Goal: Navigation & Orientation: Find specific page/section

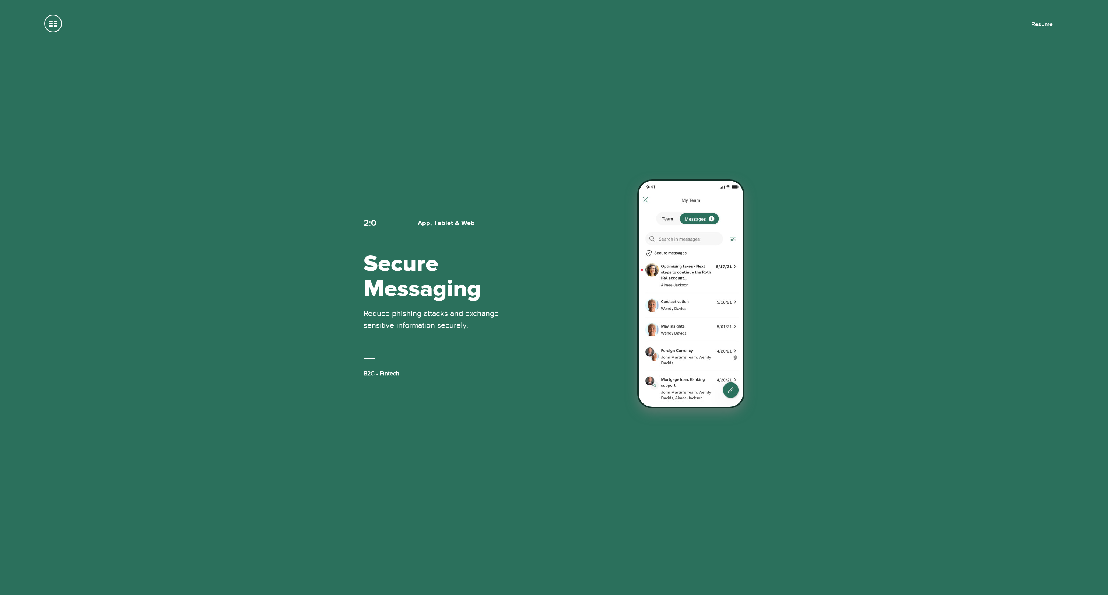
click at [693, 295] on img at bounding box center [690, 293] width 107 height 229
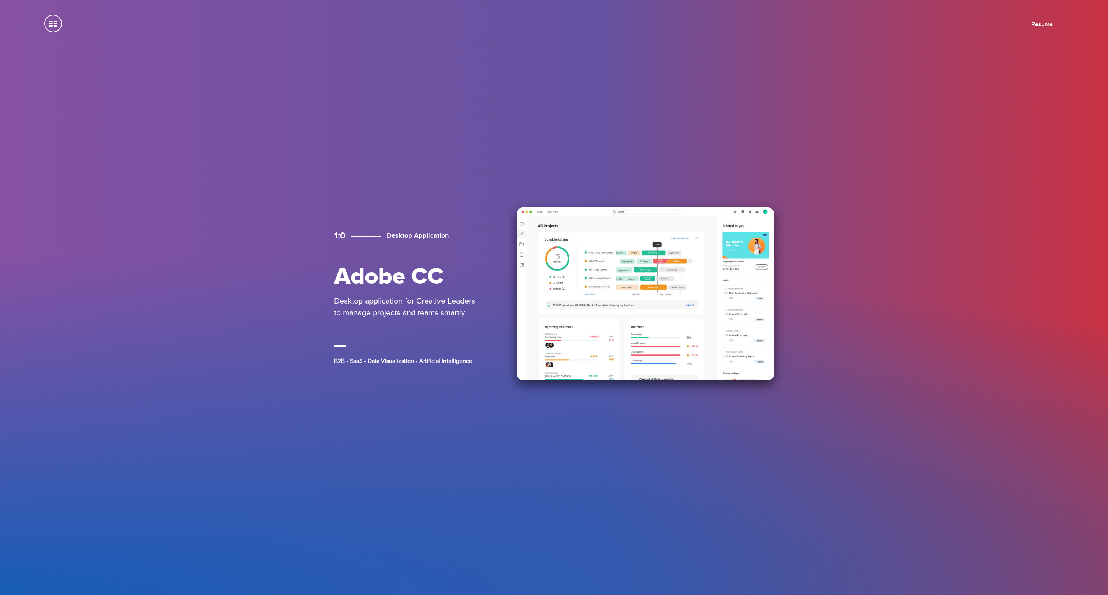
click at [466, 292] on div "Adobe CC Desktop application for Creative Leaders to manage projects and teams …" at bounding box center [407, 291] width 147 height 54
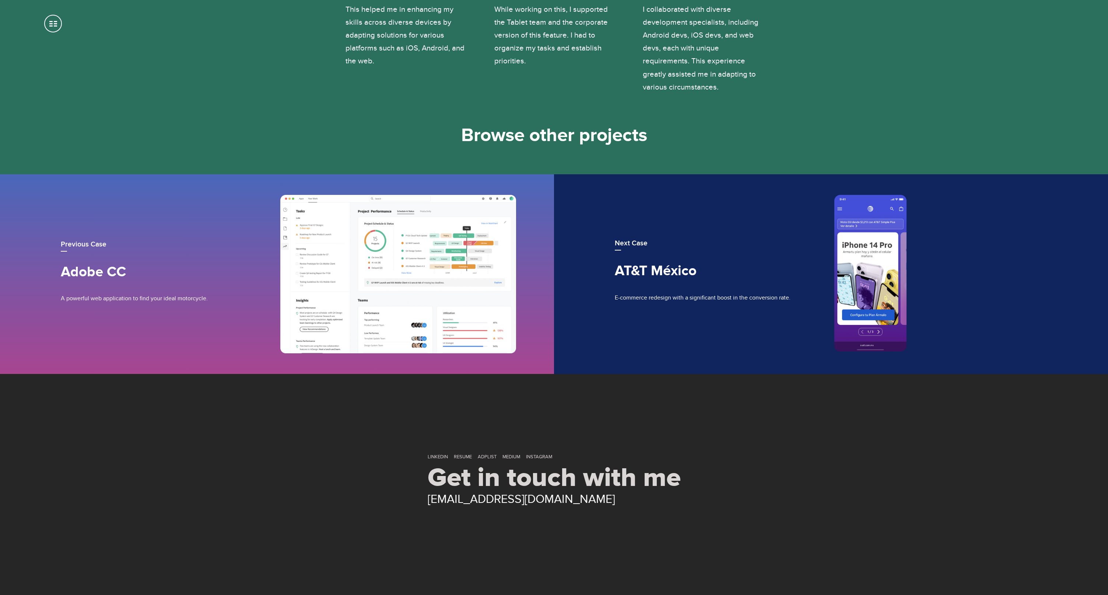
scroll to position [3047, 0]
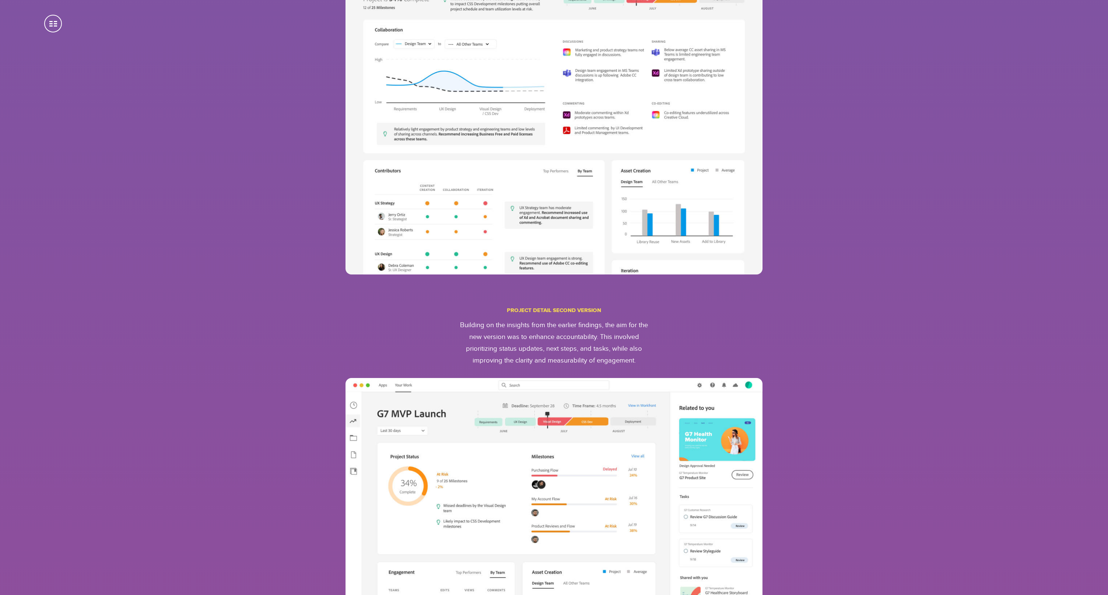
scroll to position [2796, 0]
